Goal: Check status: Check status

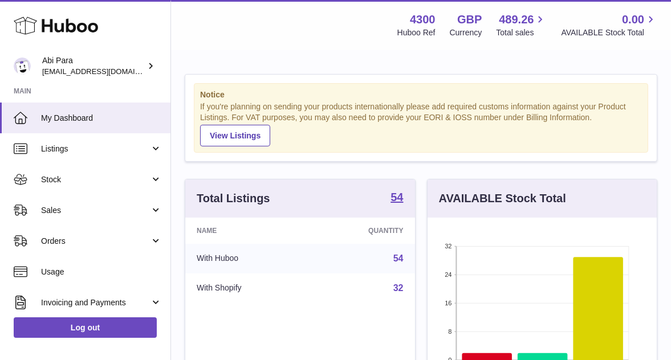
scroll to position [178, 229]
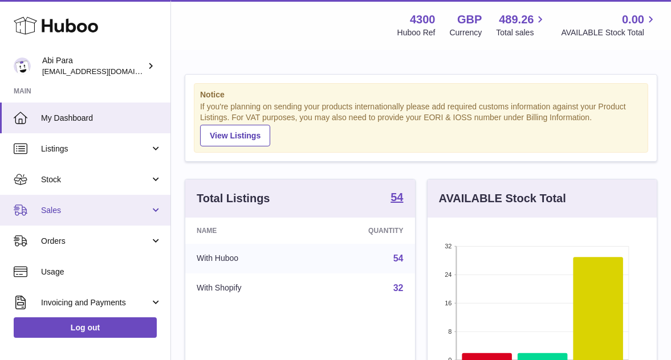
click at [136, 213] on span "Sales" at bounding box center [95, 210] width 109 height 11
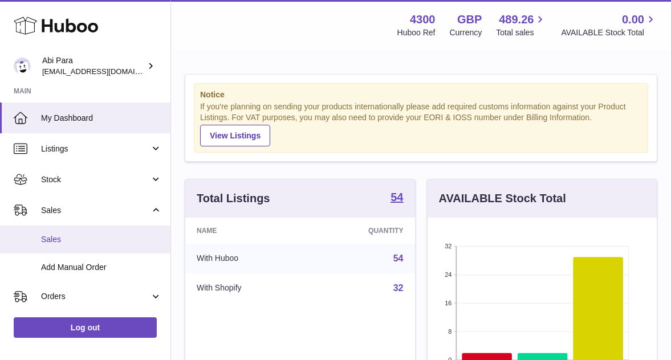
click at [63, 249] on link "Sales" at bounding box center [85, 240] width 171 height 28
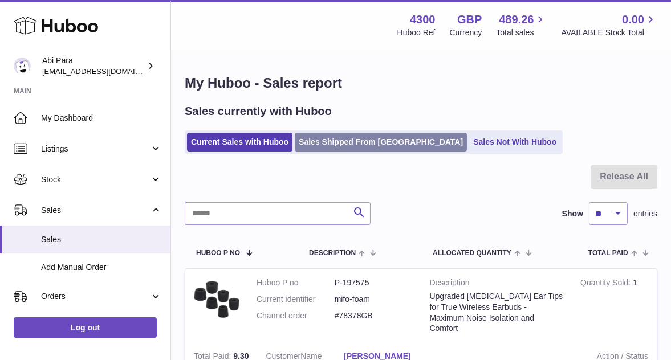
click at [358, 147] on link "Sales Shipped From Huboo" at bounding box center [381, 142] width 172 height 19
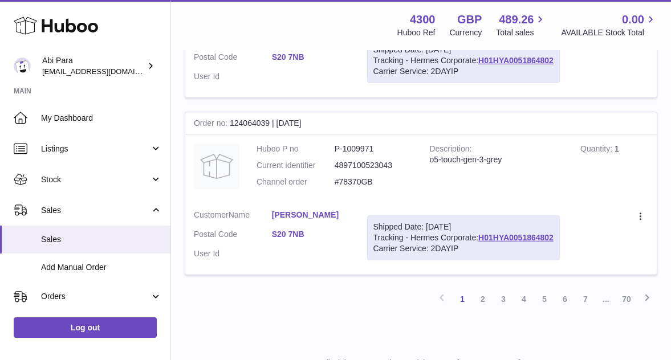
scroll to position [1783, 0]
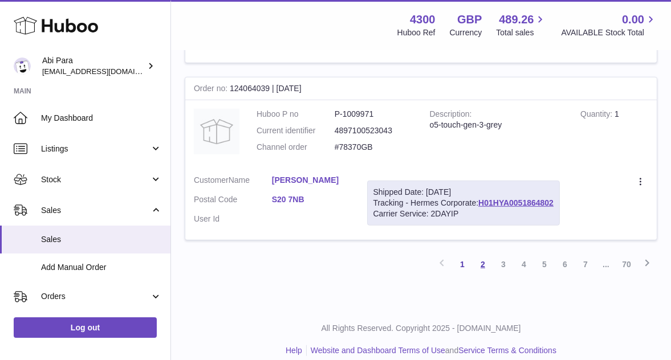
click at [484, 254] on link "2" at bounding box center [483, 264] width 21 height 21
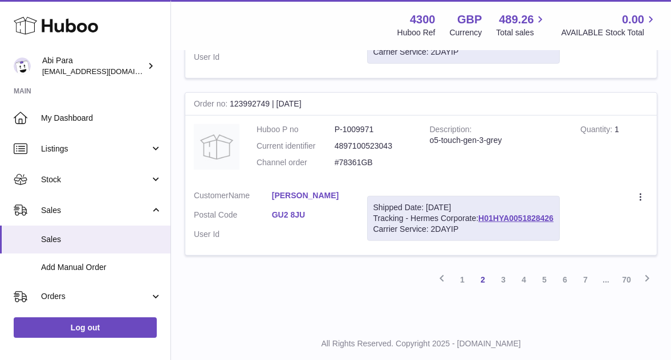
scroll to position [1783, 0]
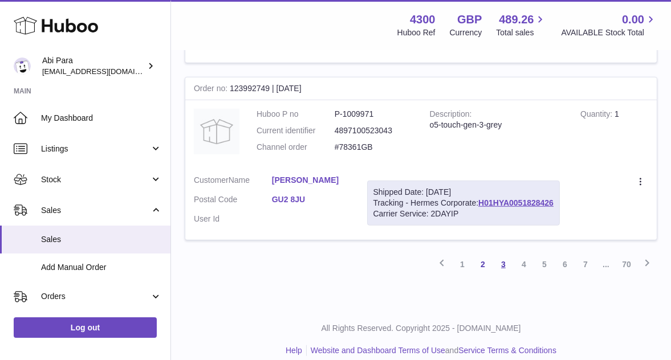
click at [502, 254] on link "3" at bounding box center [503, 264] width 21 height 21
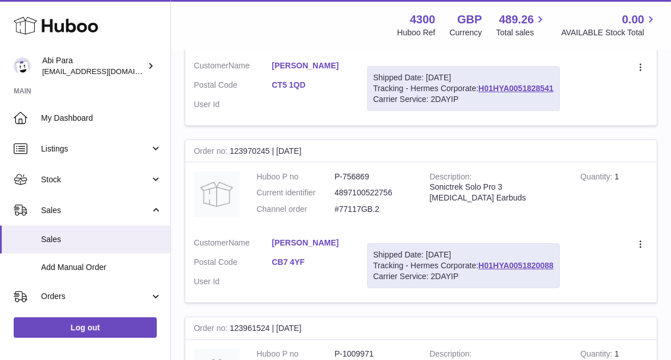
scroll to position [824, 0]
click at [528, 265] on link "H01HYA0051820088" at bounding box center [516, 265] width 75 height 9
drag, startPoint x: 335, startPoint y: 208, endPoint x: 370, endPoint y: 207, distance: 34.8
click at [370, 207] on dd "#77117GB.2" at bounding box center [374, 209] width 78 height 11
copy dd "#77117GB"
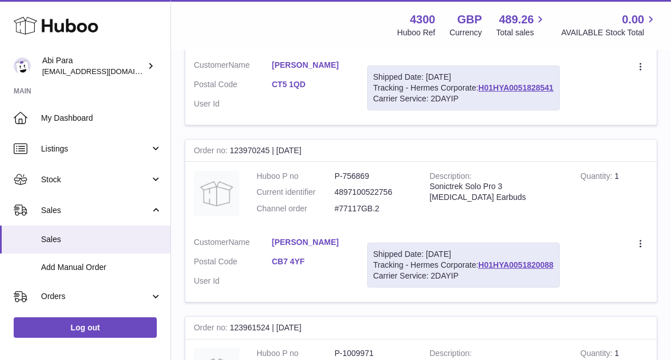
click at [363, 230] on td "Shipped Date: 2nd Sep 2025 Tracking - Hermes Corporate: H01HYA0051820088 Carrie…" at bounding box center [464, 266] width 210 height 74
drag, startPoint x: 391, startPoint y: 190, endPoint x: 330, endPoint y: 190, distance: 61.0
click at [330, 190] on dl "Huboo P no P-756869 Current identifier 4897100522756 Channel order #77117GB.2" at bounding box center [335, 196] width 156 height 50
copy dl "4897100522756"
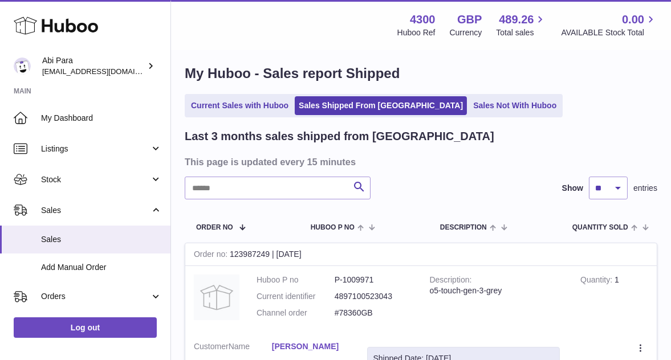
scroll to position [0, 0]
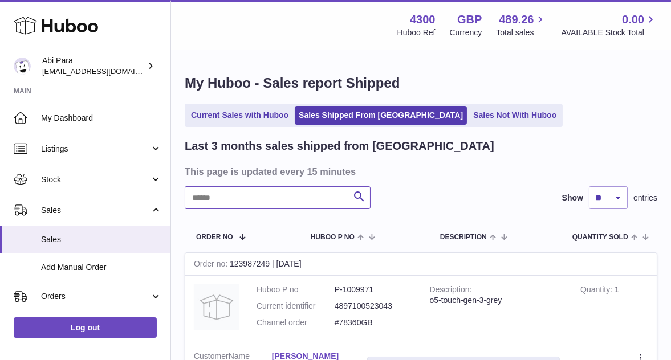
click at [288, 194] on input "text" at bounding box center [278, 198] width 186 height 23
paste input "**********"
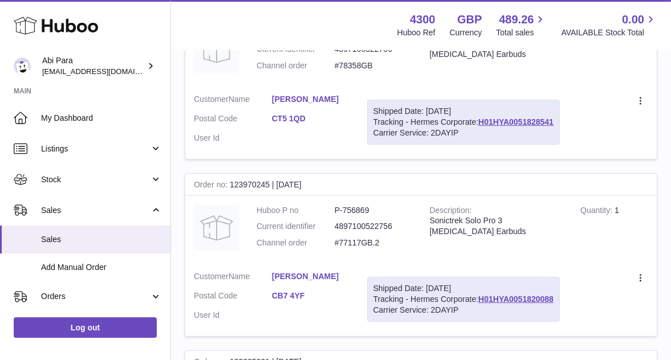
scroll to position [791, 0]
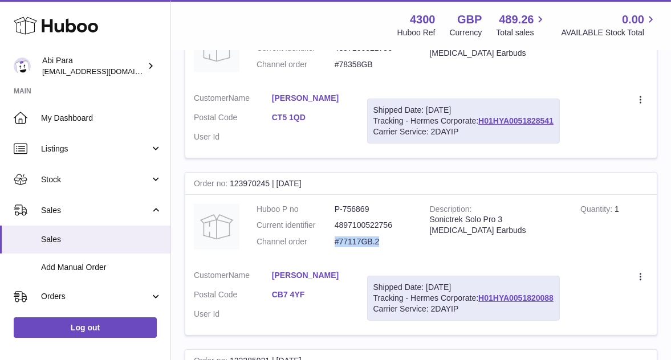
drag, startPoint x: 335, startPoint y: 241, endPoint x: 383, endPoint y: 241, distance: 47.9
click at [383, 241] on dd "#77117GB.2" at bounding box center [374, 242] width 78 height 11
copy dd "#77117GB.2"
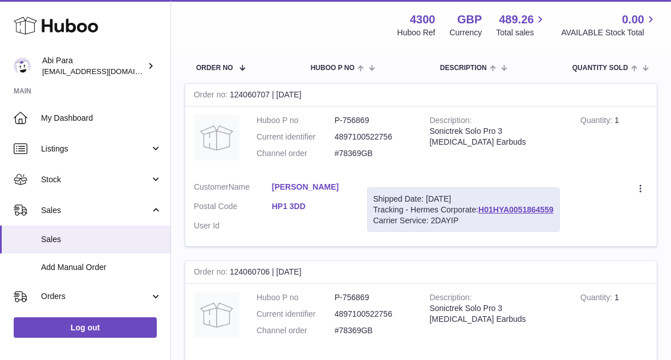
scroll to position [0, 0]
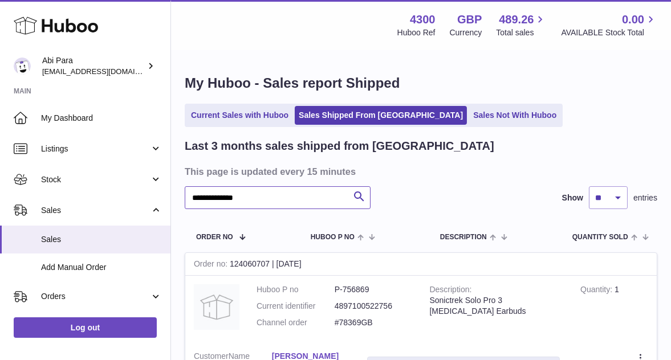
click at [285, 202] on input "**********" at bounding box center [278, 198] width 186 height 23
paste input "text"
click at [285, 202] on input "**********" at bounding box center [278, 198] width 186 height 23
type input "**********"
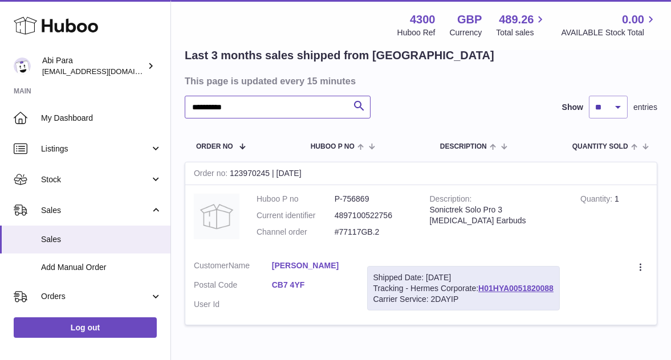
scroll to position [90, 0]
click at [303, 266] on link "Daniel Weston" at bounding box center [311, 266] width 78 height 11
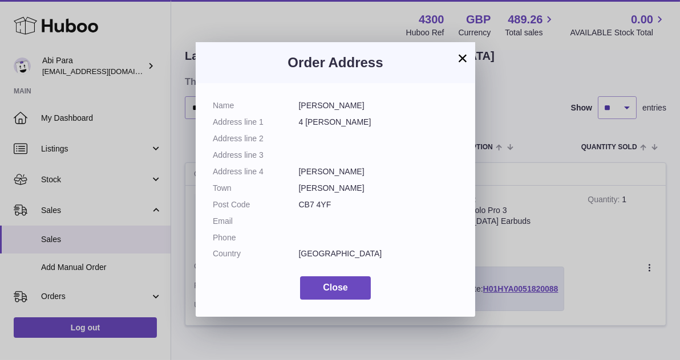
click at [463, 59] on button "×" at bounding box center [463, 58] width 14 height 14
